Goal: Use online tool/utility: Utilize a website feature to perform a specific function

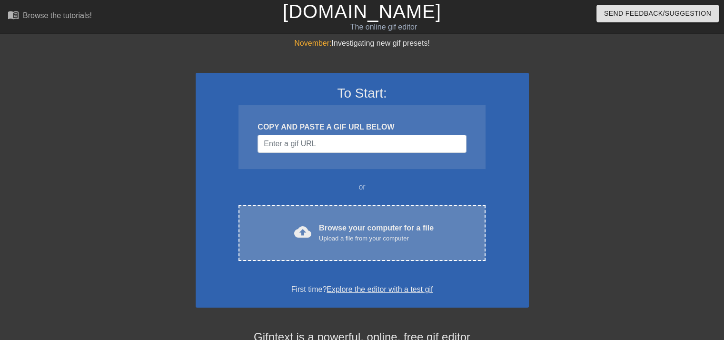
click at [348, 257] on div "cloud_upload Browse your computer for a file Upload a file from your computer C…" at bounding box center [361, 233] width 246 height 56
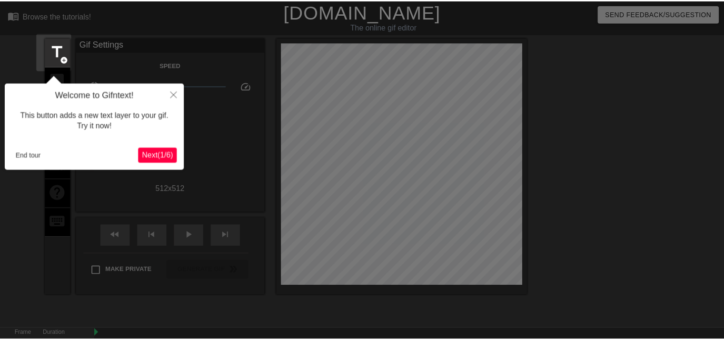
scroll to position [23, 0]
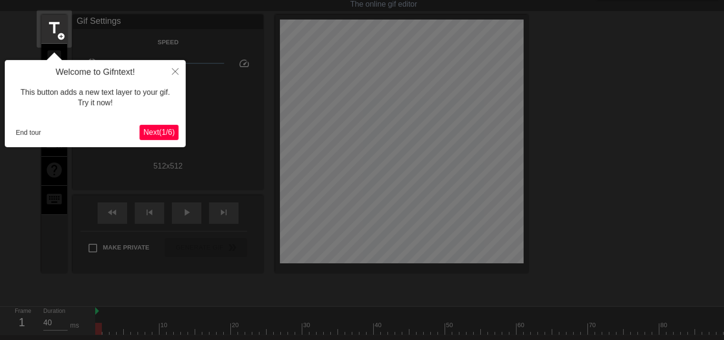
click at [162, 132] on span "Next ( 1 / 6 )" at bounding box center [158, 132] width 31 height 8
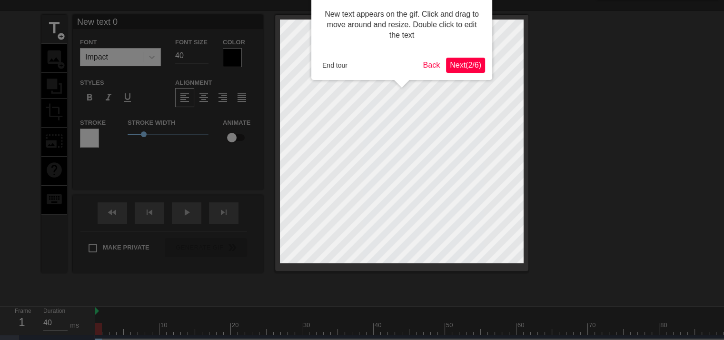
scroll to position [0, 0]
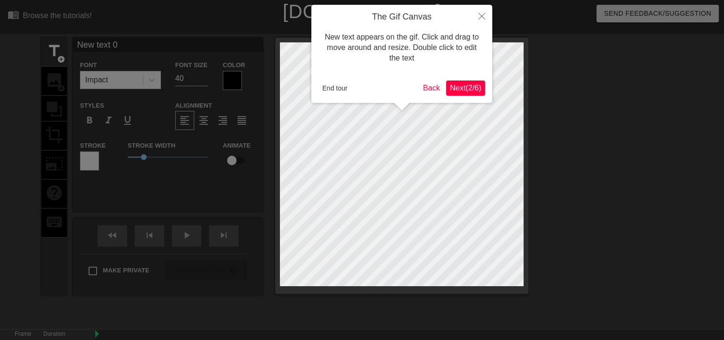
click at [468, 93] on button "Next ( 2 / 6 )" at bounding box center [465, 87] width 39 height 15
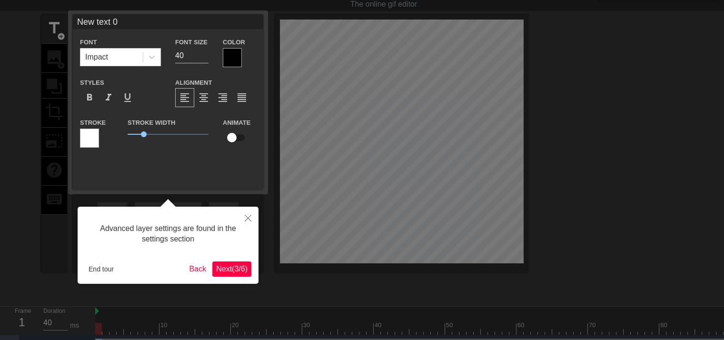
click at [235, 273] on button "Next ( 3 / 6 )" at bounding box center [231, 268] width 39 height 15
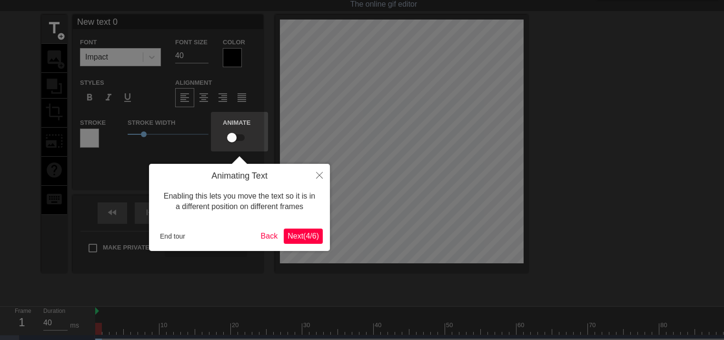
scroll to position [0, 0]
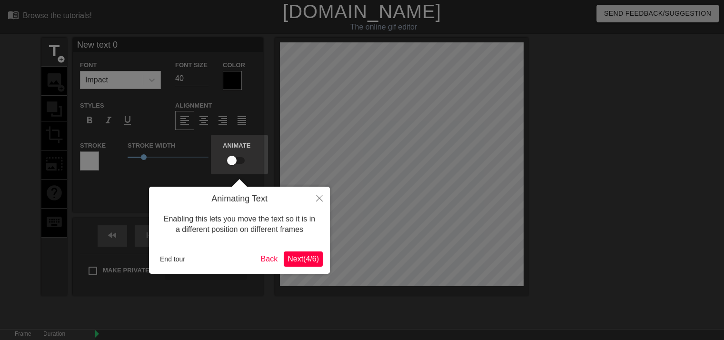
click at [307, 257] on span "Next ( 4 / 6 )" at bounding box center [302, 259] width 31 height 8
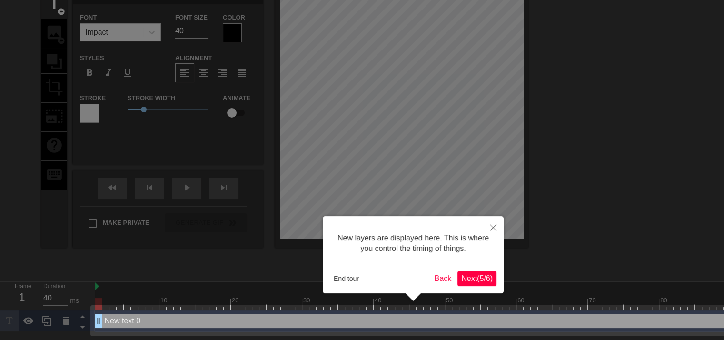
click at [473, 281] on span "Next ( 5 / 6 )" at bounding box center [476, 278] width 31 height 8
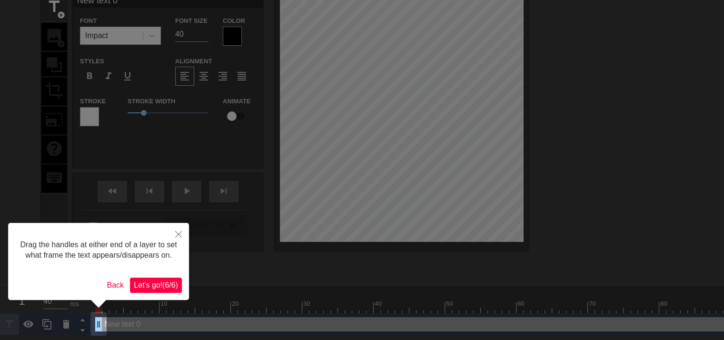
scroll to position [0, 0]
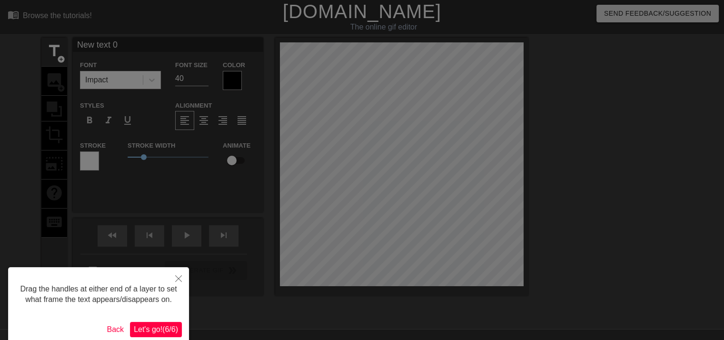
click at [171, 328] on span "Let's go! ( 6 / 6 )" at bounding box center [156, 329] width 44 height 8
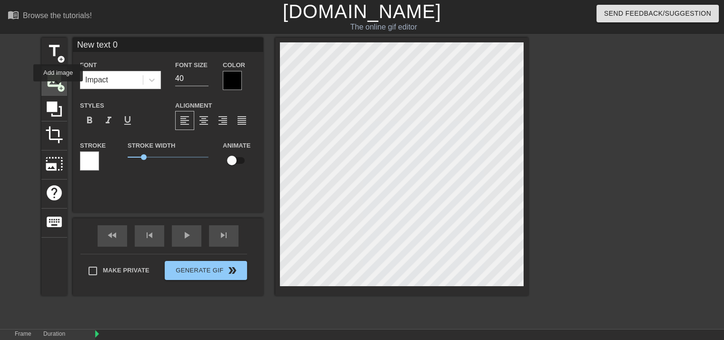
click at [57, 87] on span "add_circle" at bounding box center [61, 88] width 8 height 8
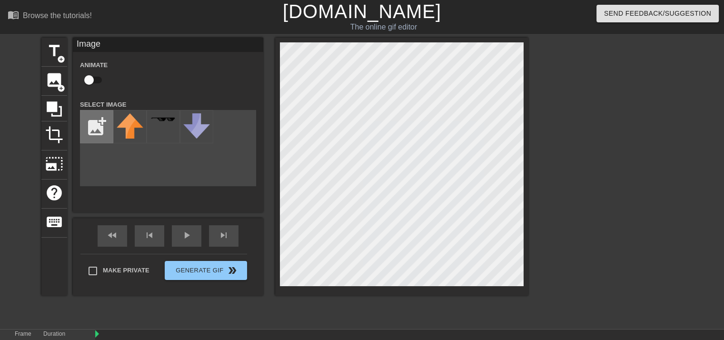
click at [98, 123] on input "file" at bounding box center [96, 126] width 32 height 32
type input "C:\fakepath\Dexter_Logo.svg"
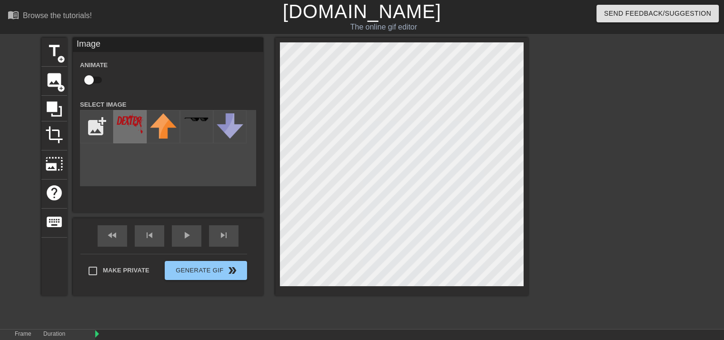
click at [129, 128] on img at bounding box center [130, 123] width 27 height 20
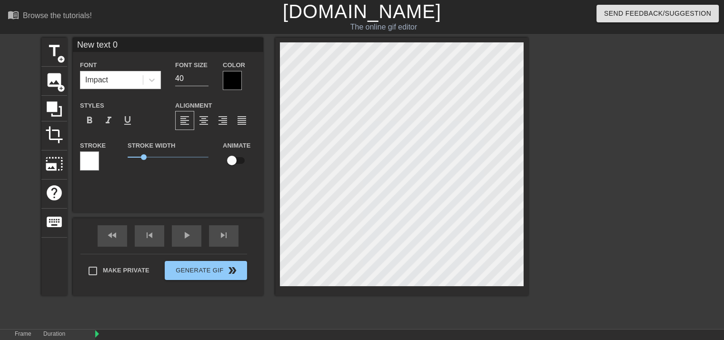
scroll to position [1, 2]
click at [278, 175] on div at bounding box center [401, 167] width 253 height 258
click at [627, 187] on div at bounding box center [611, 180] width 143 height 285
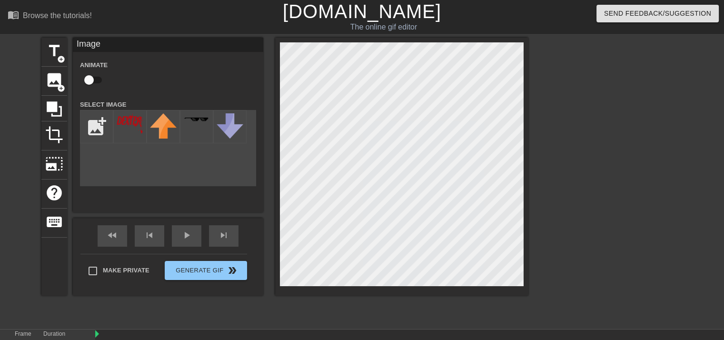
click at [634, 103] on div at bounding box center [611, 180] width 143 height 285
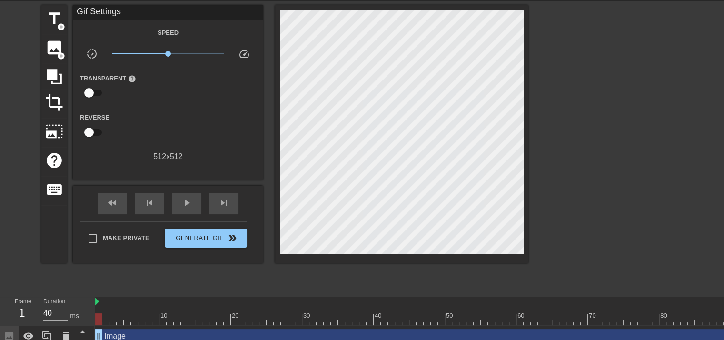
scroll to position [62, 0]
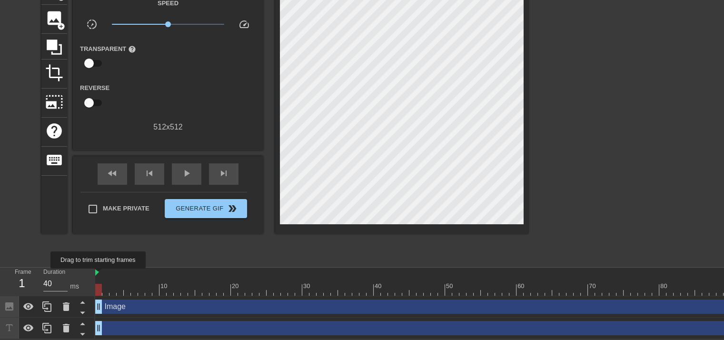
click at [98, 275] on img at bounding box center [97, 272] width 4 height 8
click at [98, 272] on img at bounding box center [97, 272] width 4 height 8
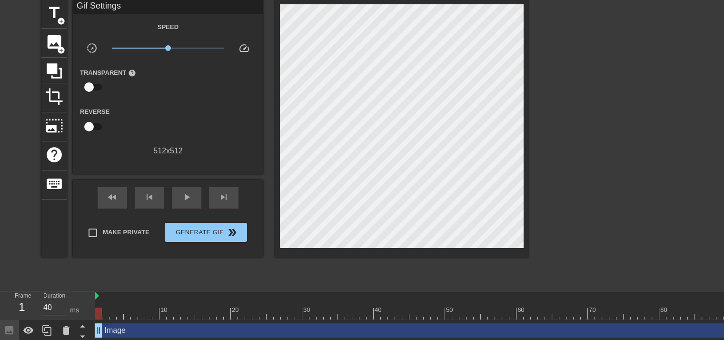
scroll to position [0, 0]
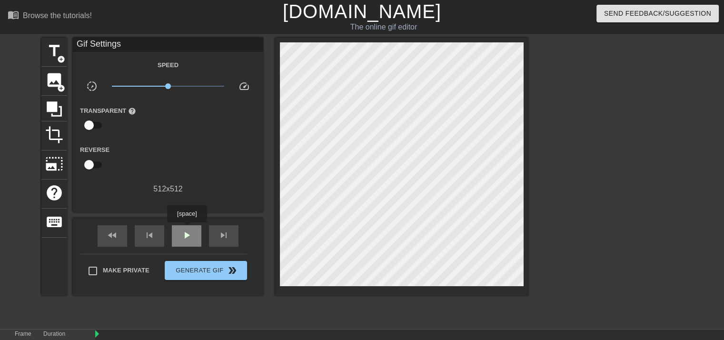
click at [187, 229] on span "play_arrow" at bounding box center [186, 234] width 11 height 11
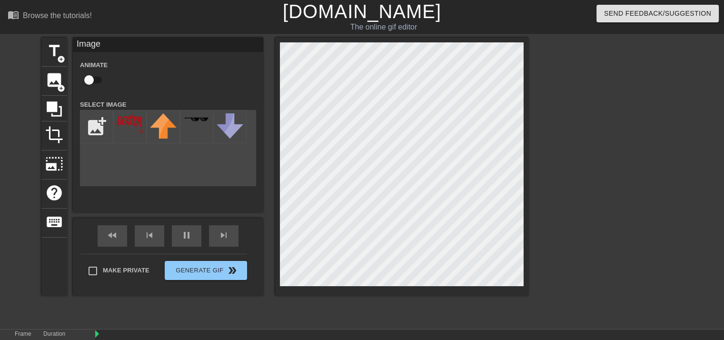
click at [573, 111] on div at bounding box center [611, 180] width 143 height 285
click at [595, 118] on div at bounding box center [611, 180] width 143 height 285
click at [669, 185] on div at bounding box center [611, 180] width 143 height 285
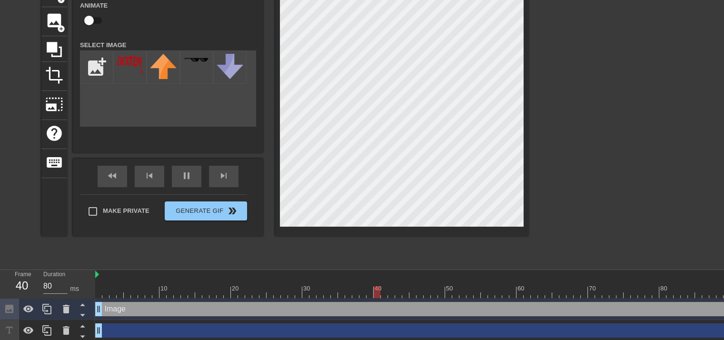
scroll to position [62, 0]
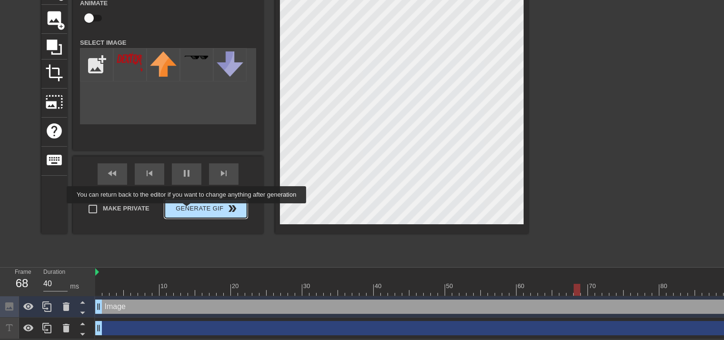
type input "80"
click at [187, 210] on span "Generate Gif double_arrow" at bounding box center [205, 208] width 75 height 11
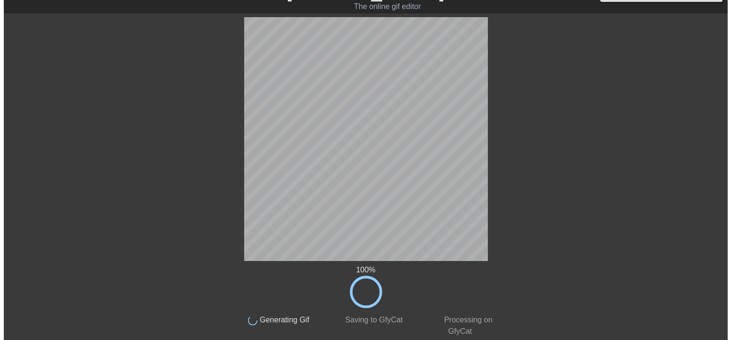
scroll to position [0, 0]
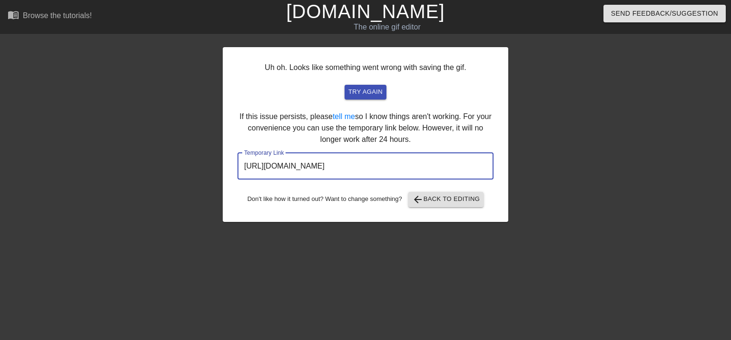
drag, startPoint x: 446, startPoint y: 168, endPoint x: 105, endPoint y: 178, distance: 340.8
click at [105, 178] on div "Uh oh. Looks like something went wrong with saving the gif. try again If this i…" at bounding box center [365, 180] width 731 height 285
